Goal: Transaction & Acquisition: Purchase product/service

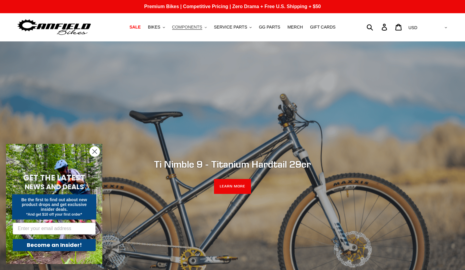
click at [196, 29] on span "COMPONENTS" at bounding box center [187, 27] width 30 height 5
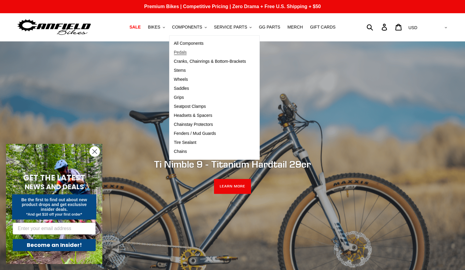
click at [183, 51] on span "Pedals" at bounding box center [180, 52] width 13 height 5
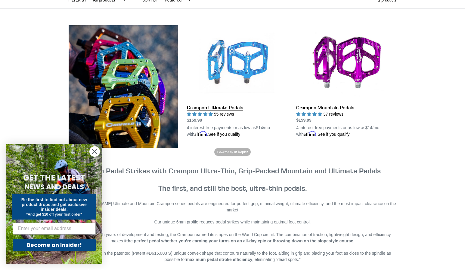
scroll to position [141, 0]
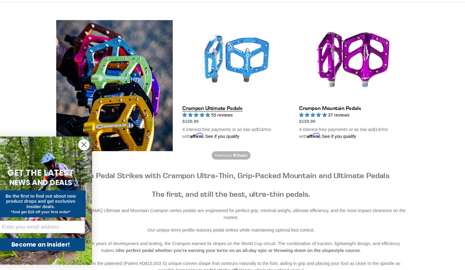
click at [201, 102] on link "Crampon Ultimate Pedals" at bounding box center [237, 91] width 100 height 113
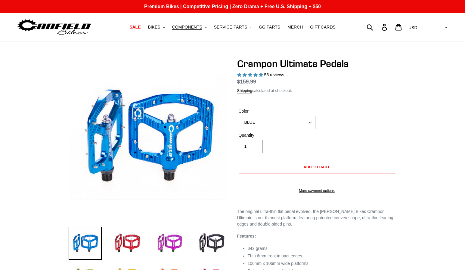
select select "highest-rating"
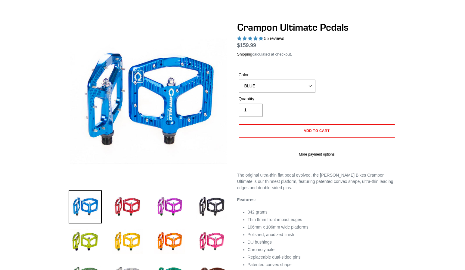
scroll to position [40, 0]
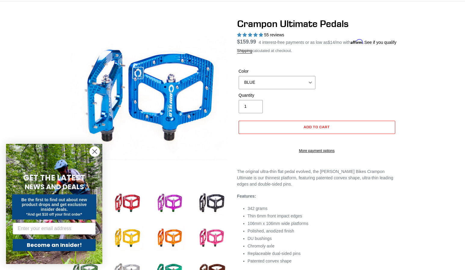
click at [94, 150] on circle "Close dialog" at bounding box center [95, 152] width 10 height 10
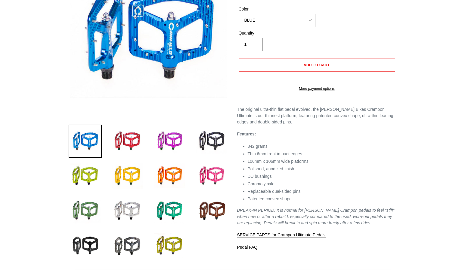
scroll to position [107, 0]
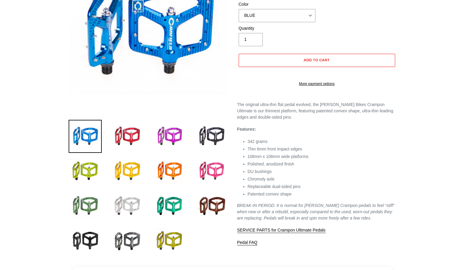
click at [121, 212] on img at bounding box center [127, 206] width 33 height 33
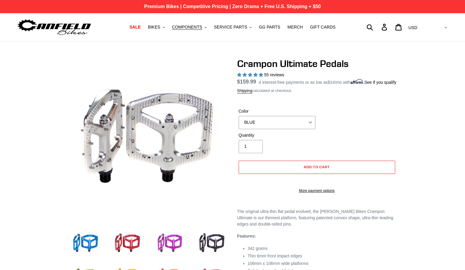
scroll to position [0, 0]
